Goal: Task Accomplishment & Management: Use online tool/utility

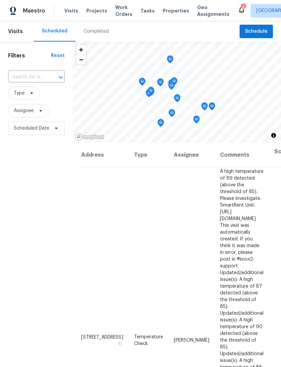
scroll to position [374, 59]
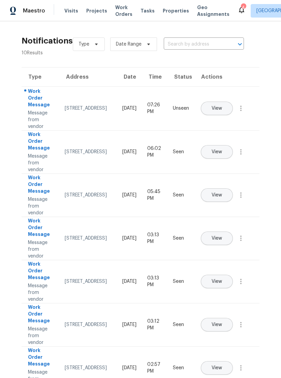
click at [122, 8] on span "Work Orders" at bounding box center [123, 10] width 17 height 13
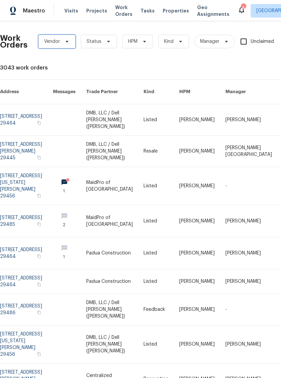
click at [65, 42] on icon at bounding box center [66, 41] width 5 height 5
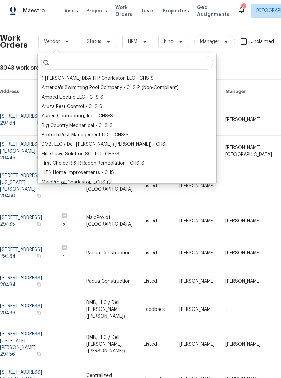
click at [76, 143] on div "DMB, LLC / Dell [PERSON_NAME] ([PERSON_NAME]) - CHS" at bounding box center [104, 144] width 124 height 7
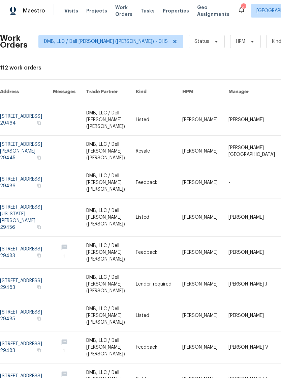
click at [17, 167] on link at bounding box center [26, 182] width 53 height 31
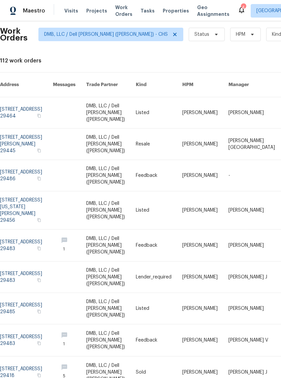
click at [120, 11] on span "Work Orders" at bounding box center [123, 10] width 17 height 13
click at [116, 11] on span "Work Orders" at bounding box center [123, 10] width 17 height 13
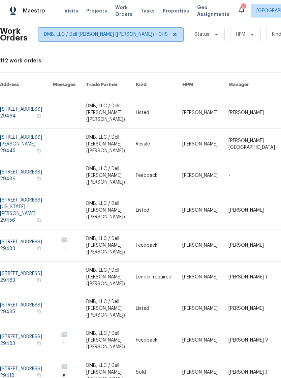
click at [170, 34] on span at bounding box center [173, 34] width 7 height 5
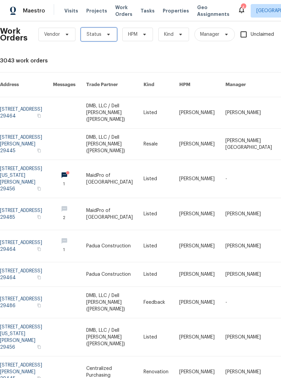
click at [110, 38] on span "Status" at bounding box center [99, 34] width 36 height 13
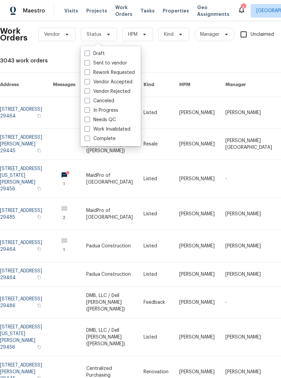
click at [85, 118] on span at bounding box center [87, 119] width 5 height 5
click at [85, 118] on input "Needs QC" at bounding box center [87, 118] width 4 height 4
checkbox input "true"
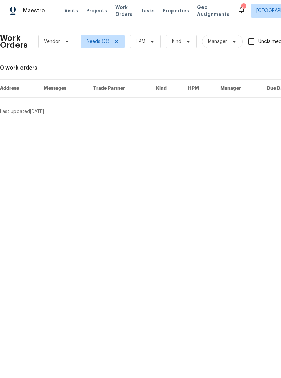
click at [165, 8] on span "Properties" at bounding box center [176, 10] width 26 height 7
